Goal: Information Seeking & Learning: Find specific fact

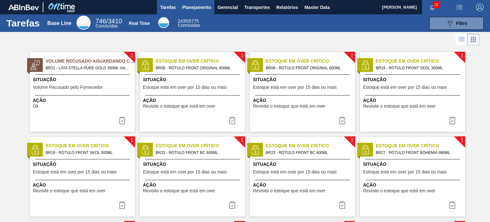
click at [198, 9] on span "Planejamento" at bounding box center [196, 8] width 29 height 8
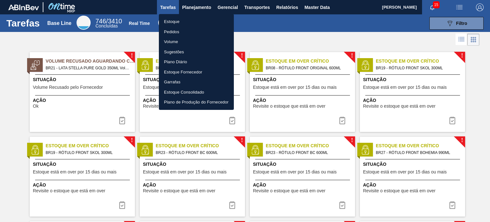
click at [186, 30] on li "Pedidos" at bounding box center [196, 32] width 75 height 10
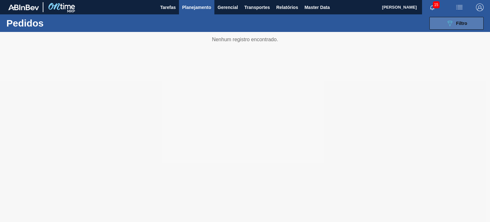
click at [442, 28] on button "089F7B8B-B2A5-4AFE-B5C0-19BA573D28AC Filtro" at bounding box center [457, 23] width 54 height 13
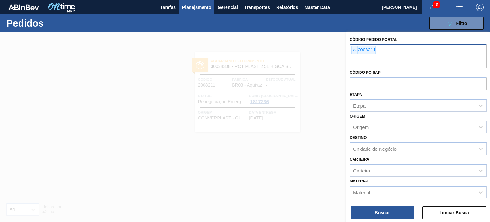
click at [358, 50] on span "×" at bounding box center [355, 50] width 6 height 8
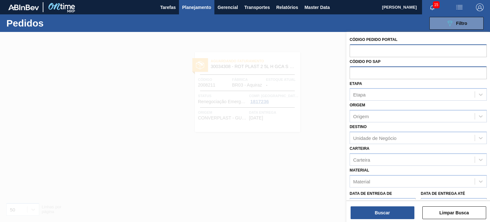
paste input "2014693"
type input "2014693"
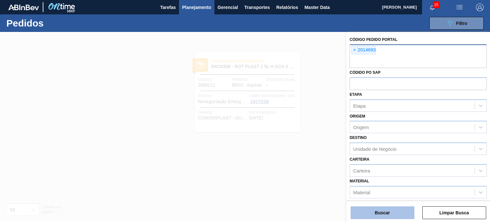
click at [402, 214] on button "Buscar" at bounding box center [383, 212] width 64 height 13
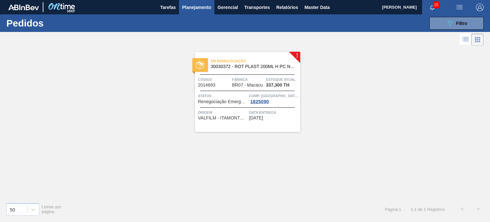
click at [288, 81] on span "Estoque atual" at bounding box center [282, 79] width 33 height 6
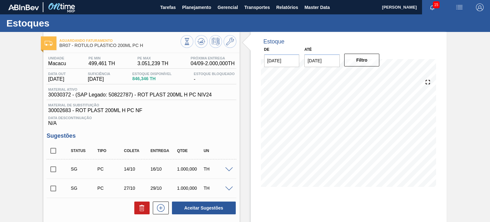
scroll to position [105, 0]
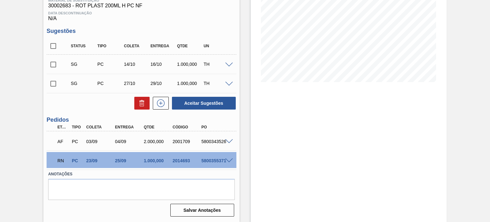
click at [229, 160] on span at bounding box center [229, 160] width 8 height 5
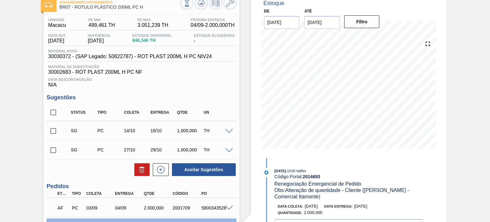
scroll to position [0, 0]
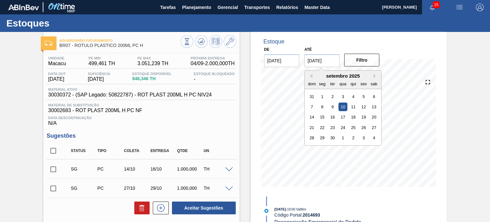
click at [338, 59] on input "10/09/2025" at bounding box center [322, 60] width 35 height 13
click at [373, 76] on div "setembro 2025" at bounding box center [343, 75] width 77 height 5
click at [374, 76] on button "Next Month" at bounding box center [376, 76] width 4 height 4
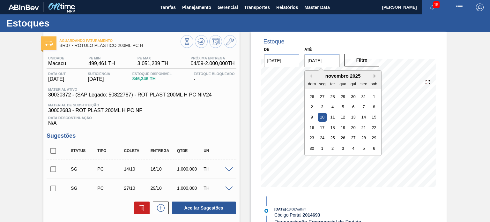
click at [374, 76] on button "Next Month" at bounding box center [376, 76] width 4 height 4
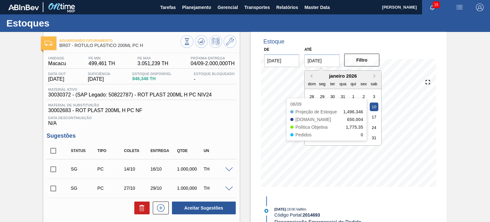
click at [373, 142] on div "25 26 27 28 29 30 31" at bounding box center [343, 138] width 72 height 10
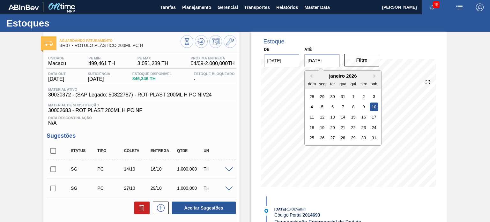
click at [373, 142] on div "25 26 27 28 29 30 31" at bounding box center [343, 138] width 72 height 10
click at [373, 139] on div "31" at bounding box center [374, 137] width 9 height 9
type input "[DATE]"
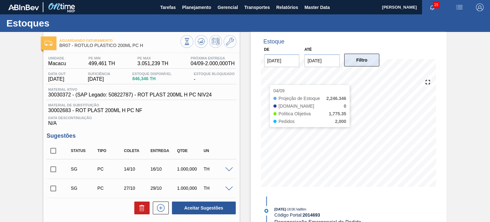
click at [360, 61] on button "Filtro" at bounding box center [361, 60] width 35 height 13
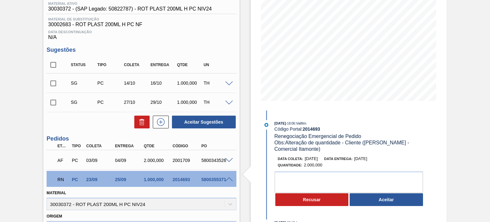
scroll to position [96, 0]
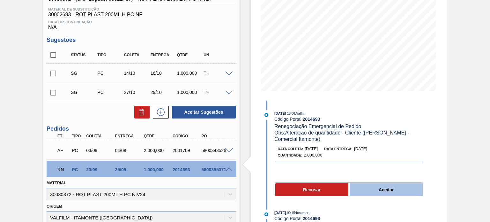
click at [382, 196] on button "Aceitar" at bounding box center [386, 189] width 73 height 13
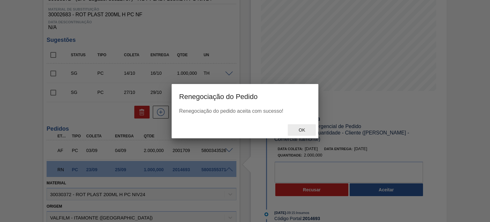
click at [303, 130] on span "Ok" at bounding box center [302, 129] width 17 height 5
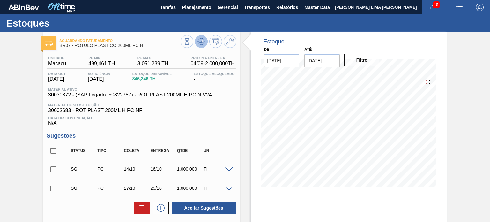
click at [201, 41] on icon at bounding box center [202, 42] width 8 height 8
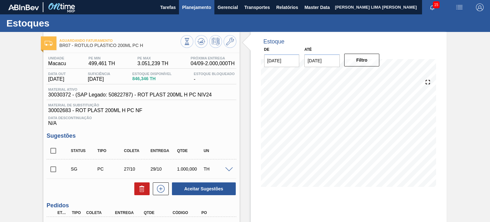
click at [189, 14] on main "Tarefas Planejamento Gerencial Transportes Relatórios Master Data MATHEUS FARIA…" at bounding box center [245, 111] width 490 height 222
click at [190, 10] on span "Planejamento" at bounding box center [196, 8] width 29 height 8
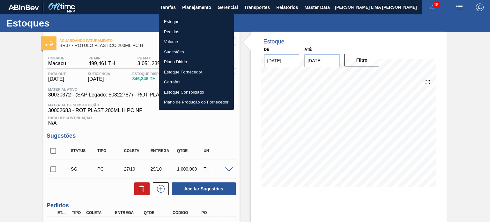
click at [188, 21] on li "Estoque" at bounding box center [196, 22] width 75 height 10
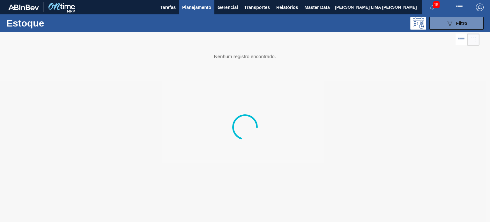
click at [447, 32] on div "Estoque 089F7B8B-B2A5-4AFE-B5C0-19BA573D28AC Filtro" at bounding box center [245, 23] width 490 height 18
click at [446, 25] on icon "089F7B8B-B2A5-4AFE-B5C0-19BA573D28AC" at bounding box center [450, 23] width 8 height 8
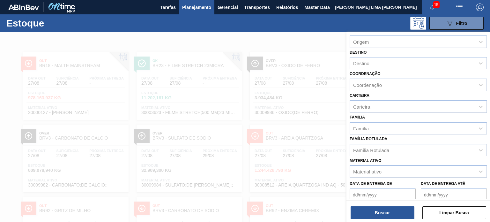
scroll to position [81, 0]
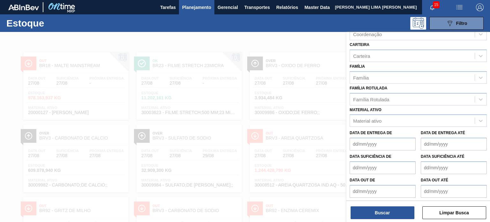
click at [388, 91] on div "Família Rotulada Família Rotulada" at bounding box center [418, 95] width 137 height 22
click at [387, 95] on div "Família Rotulada" at bounding box center [412, 99] width 125 height 9
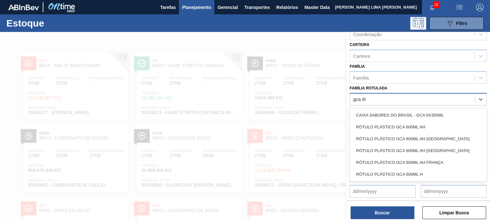
type Rotulada "gca 600"
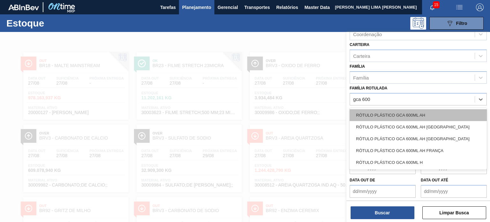
click at [391, 111] on div "RÓTULO PLÁSTICO GCA 600ML AH" at bounding box center [418, 115] width 137 height 12
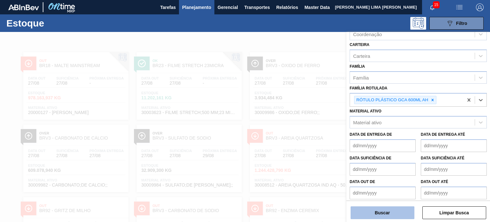
click at [386, 210] on button "Buscar" at bounding box center [383, 212] width 64 height 13
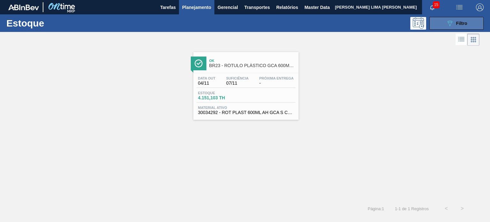
click at [455, 27] on button "089F7B8B-B2A5-4AFE-B5C0-19BA573D28AC Filtro" at bounding box center [457, 23] width 54 height 13
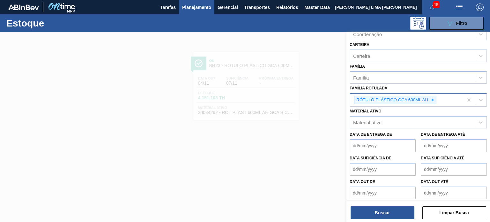
click at [431, 96] on div at bounding box center [432, 100] width 7 height 8
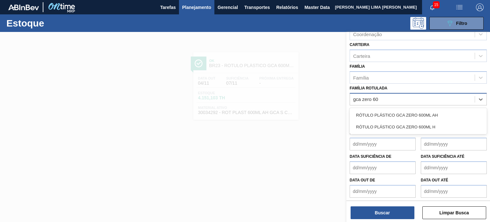
type Rotulada "gca zero 600"
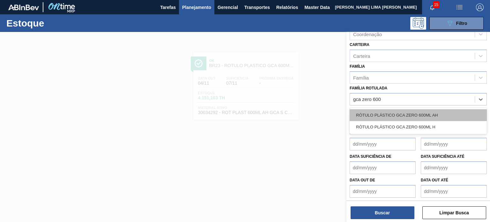
click at [413, 116] on div "RÓTULO PLÁSTICO GCA ZERO 600ML AH" at bounding box center [418, 115] width 137 height 12
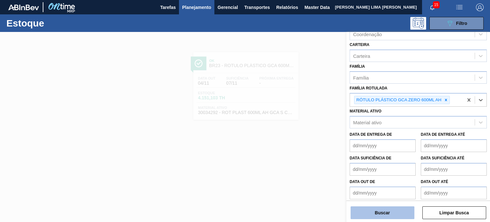
click at [399, 214] on button "Buscar" at bounding box center [383, 212] width 64 height 13
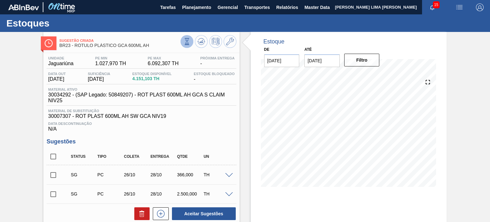
click at [183, 46] on button at bounding box center [187, 41] width 13 height 13
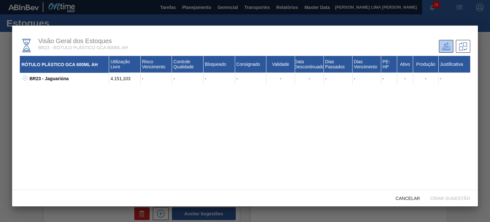
click at [28, 79] on div "BR23 - Jaguariúna 4.151,103 - - - - - - - - - - - -" at bounding box center [249, 78] width 443 height 11
click at [27, 79] on icon at bounding box center [25, 78] width 5 height 5
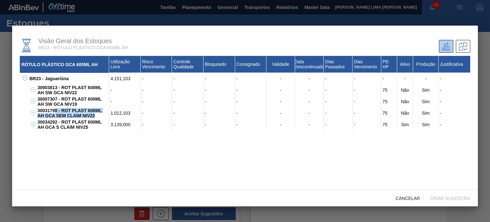
drag, startPoint x: 99, startPoint y: 115, endPoint x: 55, endPoint y: 112, distance: 44.8
click at [55, 112] on div "30031790 - ROT PLAST 600ML AH GCA SEM CLAIM NIV22" at bounding box center [72, 112] width 73 height 11
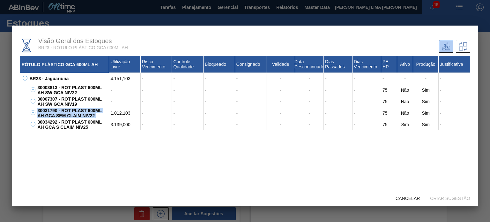
click at [82, 108] on div "30031790 - ROT PLAST 600ML AH GCA SEM CLAIM NIV22" at bounding box center [72, 112] width 73 height 11
drag, startPoint x: 95, startPoint y: 118, endPoint x: 37, endPoint y: 109, distance: 58.5
click at [37, 109] on div "30031790 - ROT PLAST 600ML AH GCA SEM CLAIM NIV22" at bounding box center [72, 112] width 73 height 11
copy div "30031790 - ROT PLAST 600ML AH GCA SEM CLAIM NIV22"
click at [117, 118] on div "1.012,103" at bounding box center [125, 112] width 32 height 11
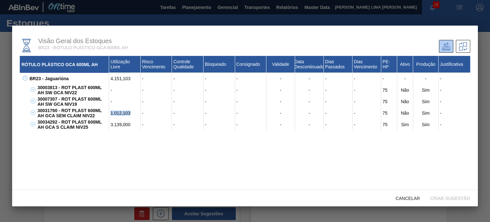
click at [117, 118] on div "1.012,103" at bounding box center [125, 112] width 32 height 11
copy div "1.012,103"
drag, startPoint x: 90, startPoint y: 128, endPoint x: 35, endPoint y: 120, distance: 55.5
click at [35, 120] on div "30034292 - ROT PLAST 600ML AH GCA S CLAIM NIV25 3.139,000 - - - - - - - - 75 Si…" at bounding box center [249, 124] width 443 height 11
copy div "30034292 - ROT PLAST 600ML AH GCA S CLAIM NIV25"
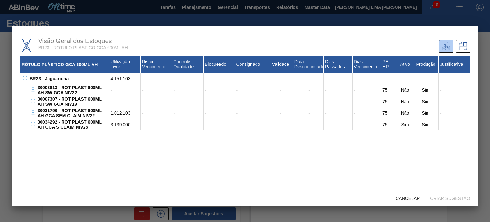
click at [125, 127] on div "3.139,000" at bounding box center [125, 124] width 32 height 11
copy div "3.139,000"
